Goal: Task Accomplishment & Management: Manage account settings

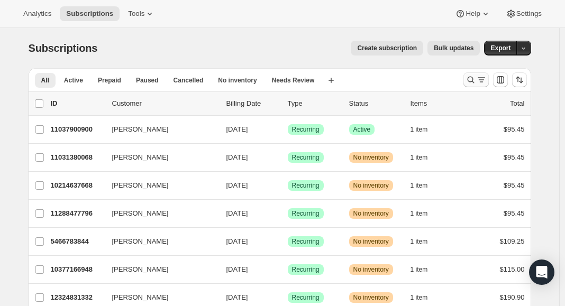
click at [472, 81] on icon "Search and filter results" at bounding box center [470, 80] width 11 height 11
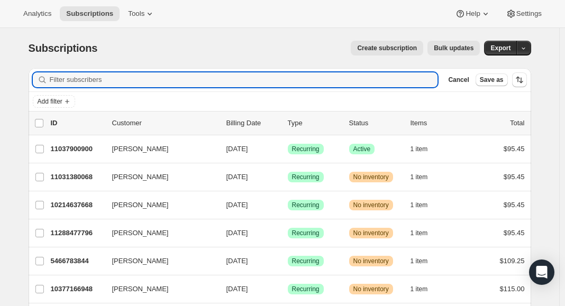
paste input "[EMAIL_ADDRESS][DOMAIN_NAME]"
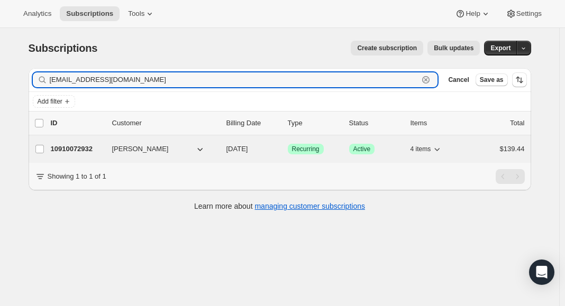
type input "[EMAIL_ADDRESS][DOMAIN_NAME]"
click at [89, 148] on p "10910072932" at bounding box center [77, 149] width 53 height 11
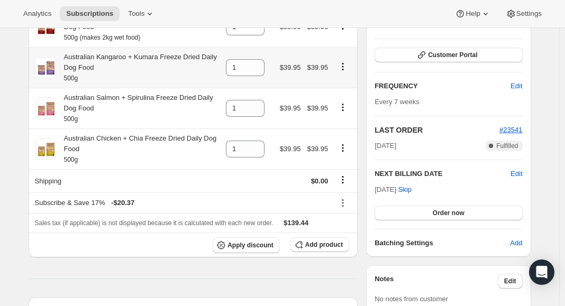
scroll to position [48, 0]
